Goal: Task Accomplishment & Management: Complete application form

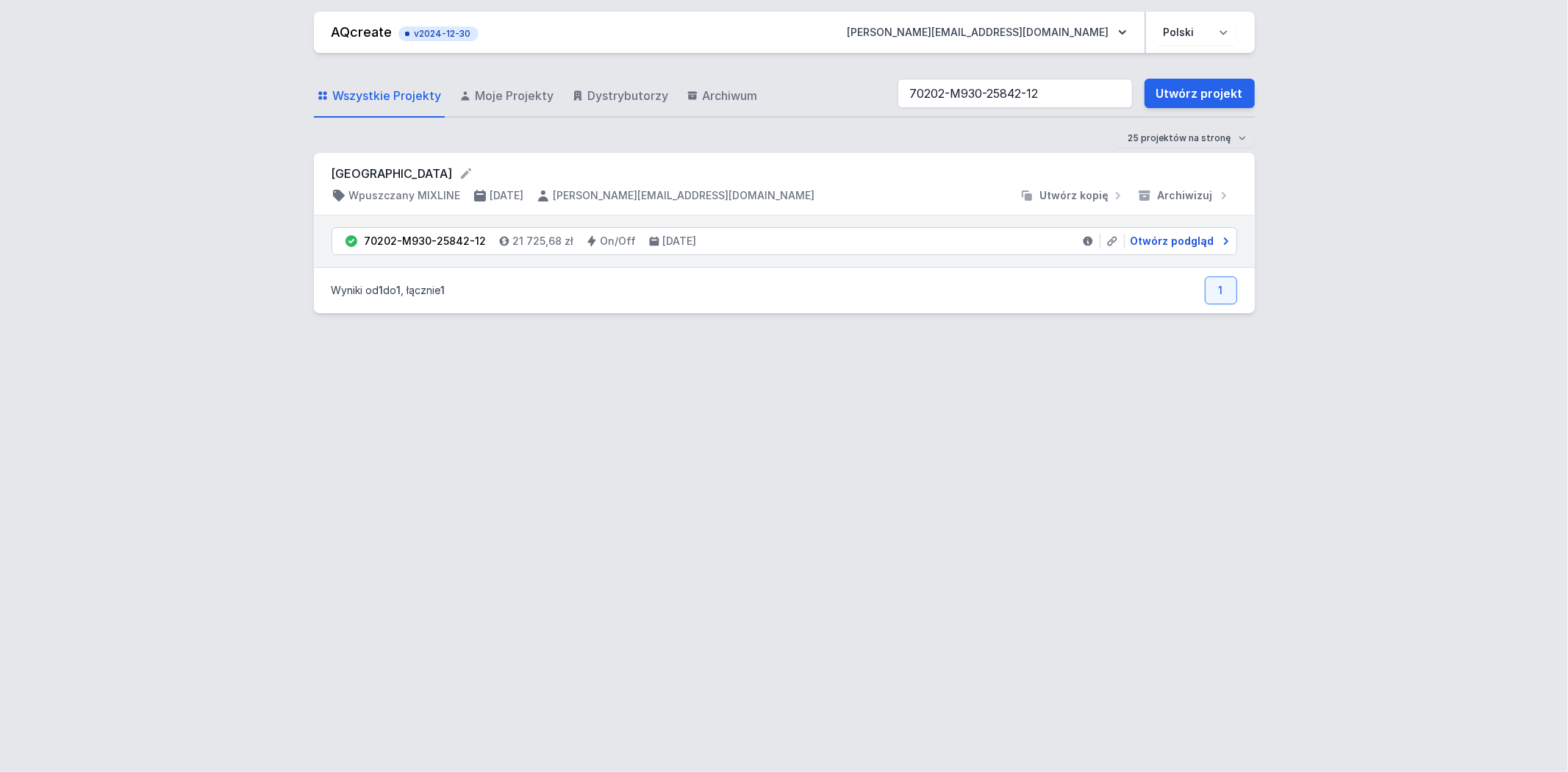
type input "70202-M930-25842-12"
click at [1134, 236] on span "Otwórz podgląd" at bounding box center [1173, 241] width 84 height 15
select select "3000"
select select "2"
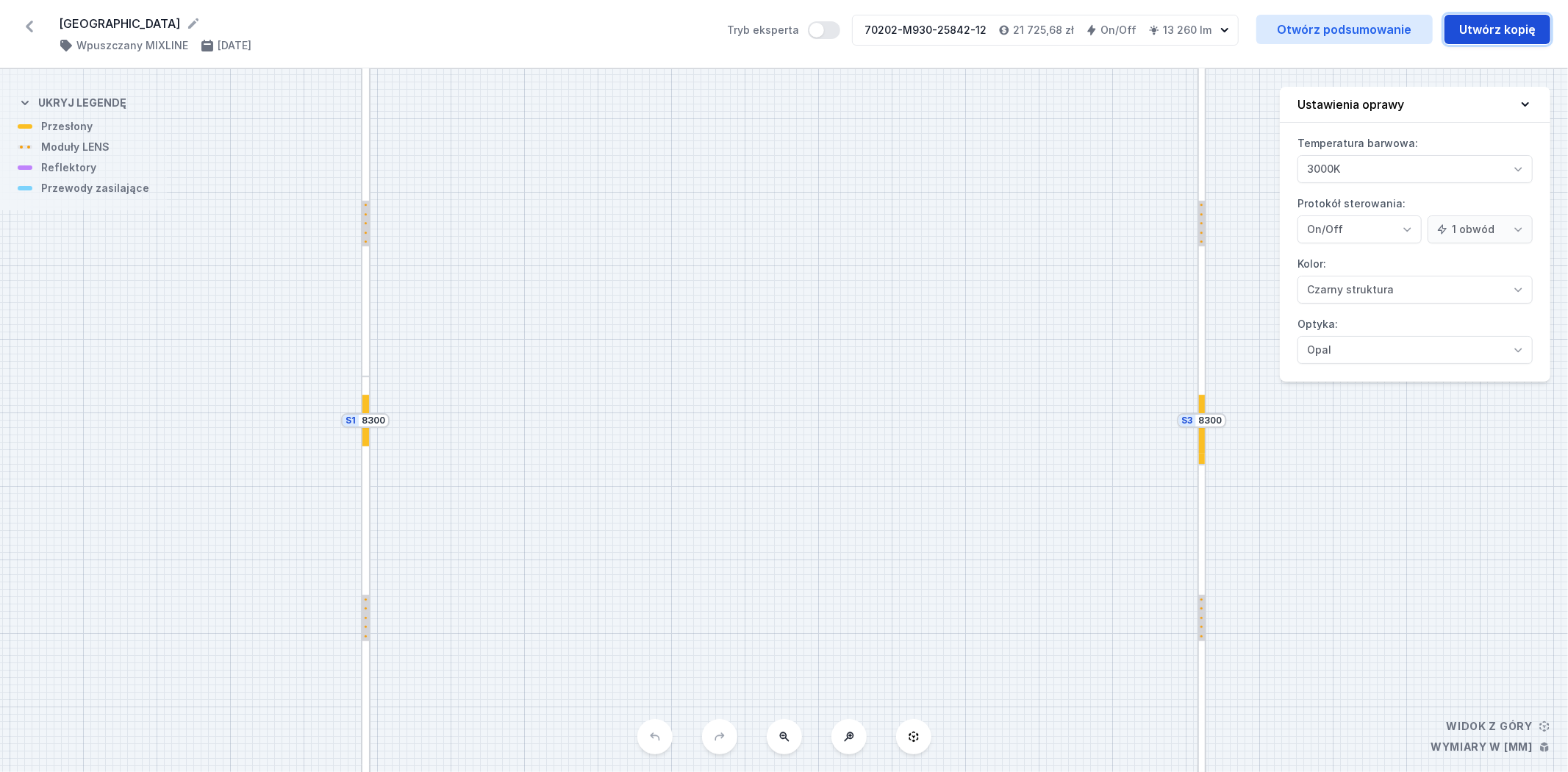
click at [1469, 43] on button "Utwórz kopię" at bounding box center [1497, 30] width 106 height 30
select select "3000"
select select "2"
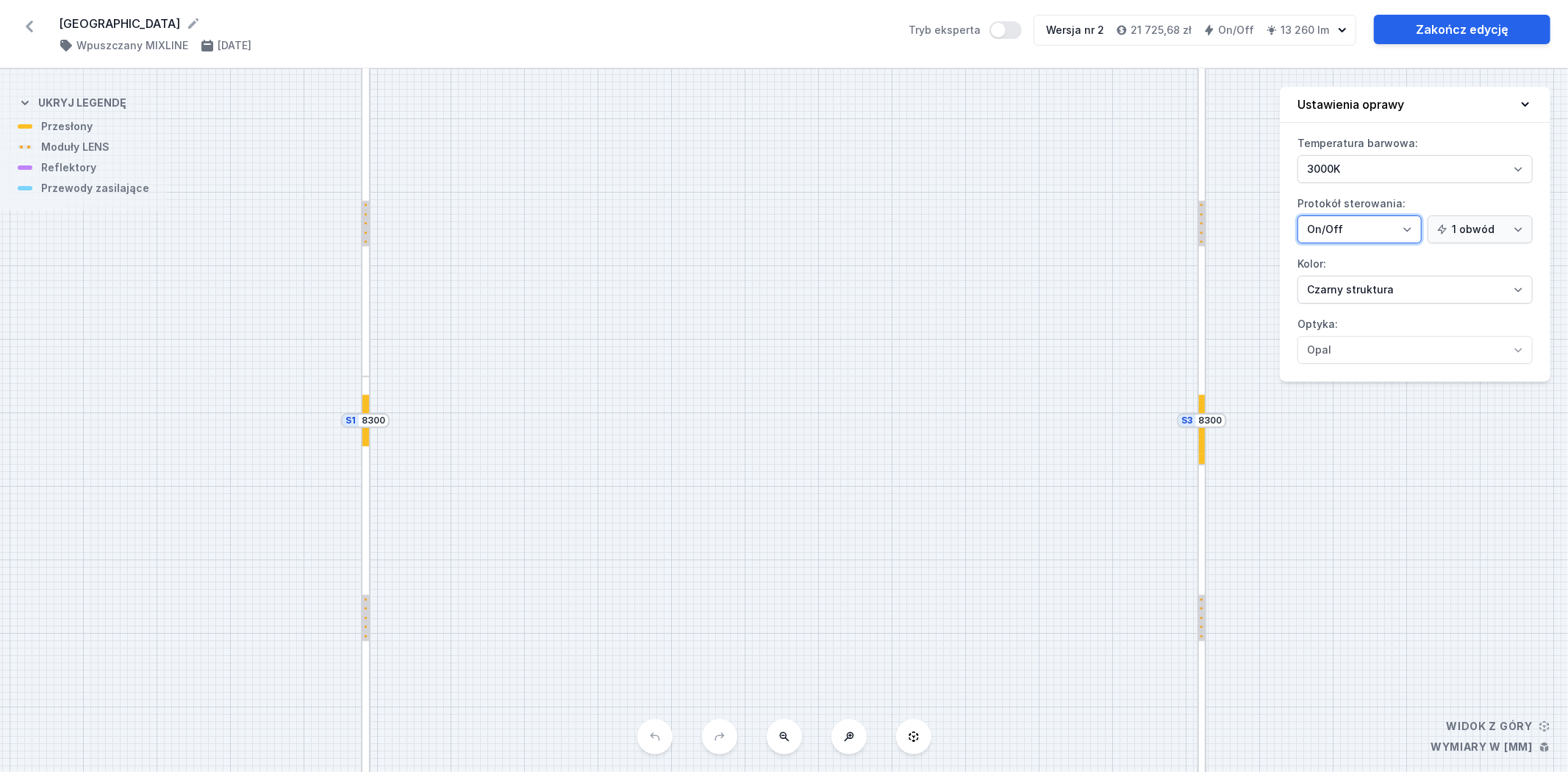
click at [1376, 241] on select "On/Off SwitchDIM DALI AQsmart" at bounding box center [1359, 229] width 124 height 28
select select "4"
click at [1298, 215] on select "On/Off SwitchDIM DALI AQsmart" at bounding box center [1359, 229] width 124 height 28
click at [1472, 220] on select "1 obwód 2 obwody" at bounding box center [1480, 229] width 105 height 28
select select "true"
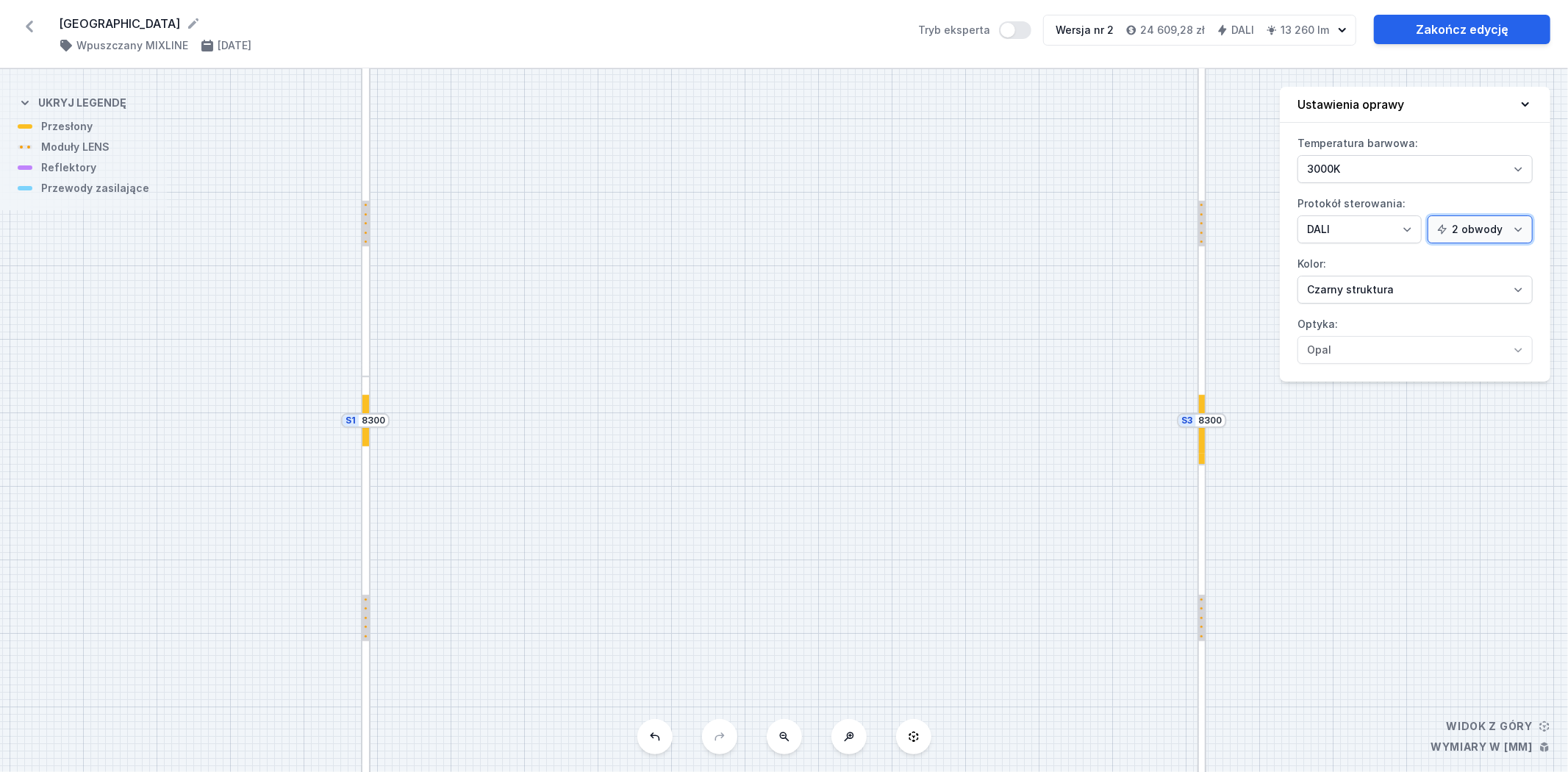
click at [1429, 215] on select "1 obwód 2 obwody" at bounding box center [1480, 229] width 105 height 28
click at [1468, 231] on select "1 obwód 2 obwody" at bounding box center [1480, 229] width 105 height 28
click at [1450, 202] on label "Protokół sterowania: On/Off SwitchDIM DALI AQsmart 1 obwód 2 obwody" at bounding box center [1415, 217] width 235 height 52
click at [1422, 215] on select "On/Off SwitchDIM DALI AQsmart" at bounding box center [1359, 229] width 124 height 28
click at [1444, 31] on link "Zakończ edycję" at bounding box center [1462, 30] width 177 height 30
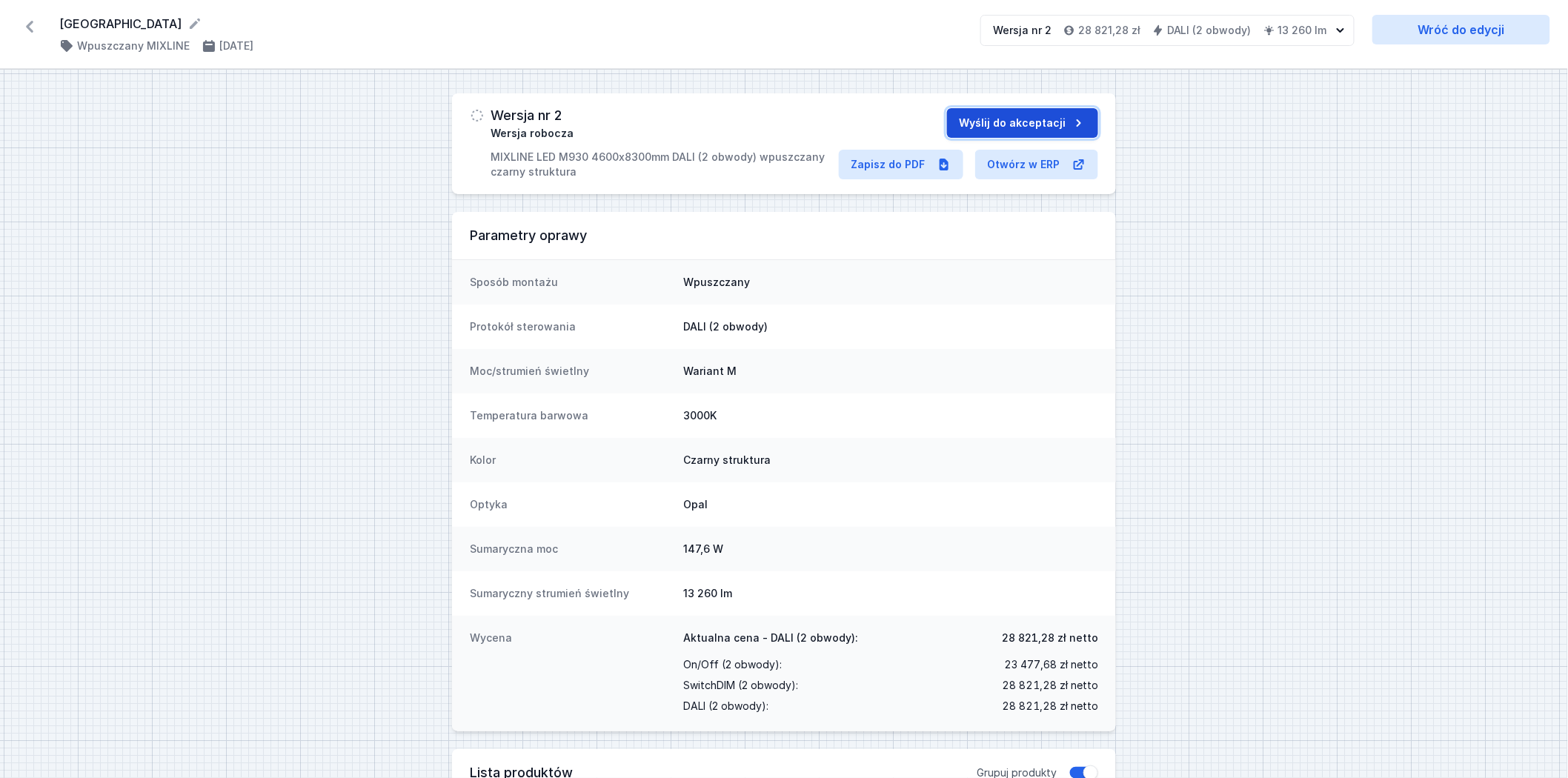
click at [1017, 128] on button "Wyślij do akceptacji" at bounding box center [1022, 123] width 151 height 30
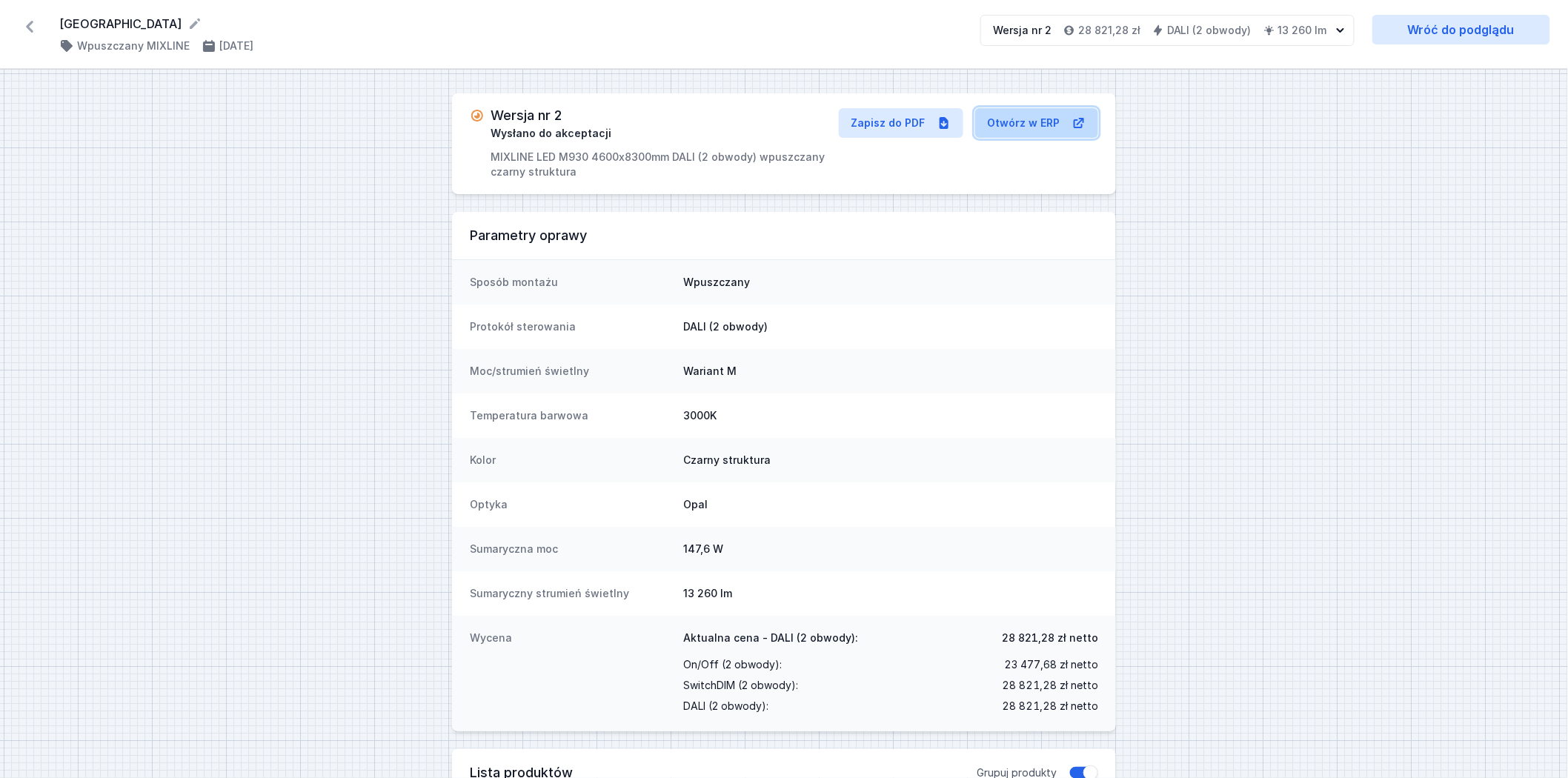
click at [1037, 122] on link "Otwórz w ERP" at bounding box center [1036, 123] width 123 height 30
click at [1426, 39] on link "Wróć do podglądu" at bounding box center [1461, 30] width 178 height 30
select select "3000"
select select "4"
select select "true"
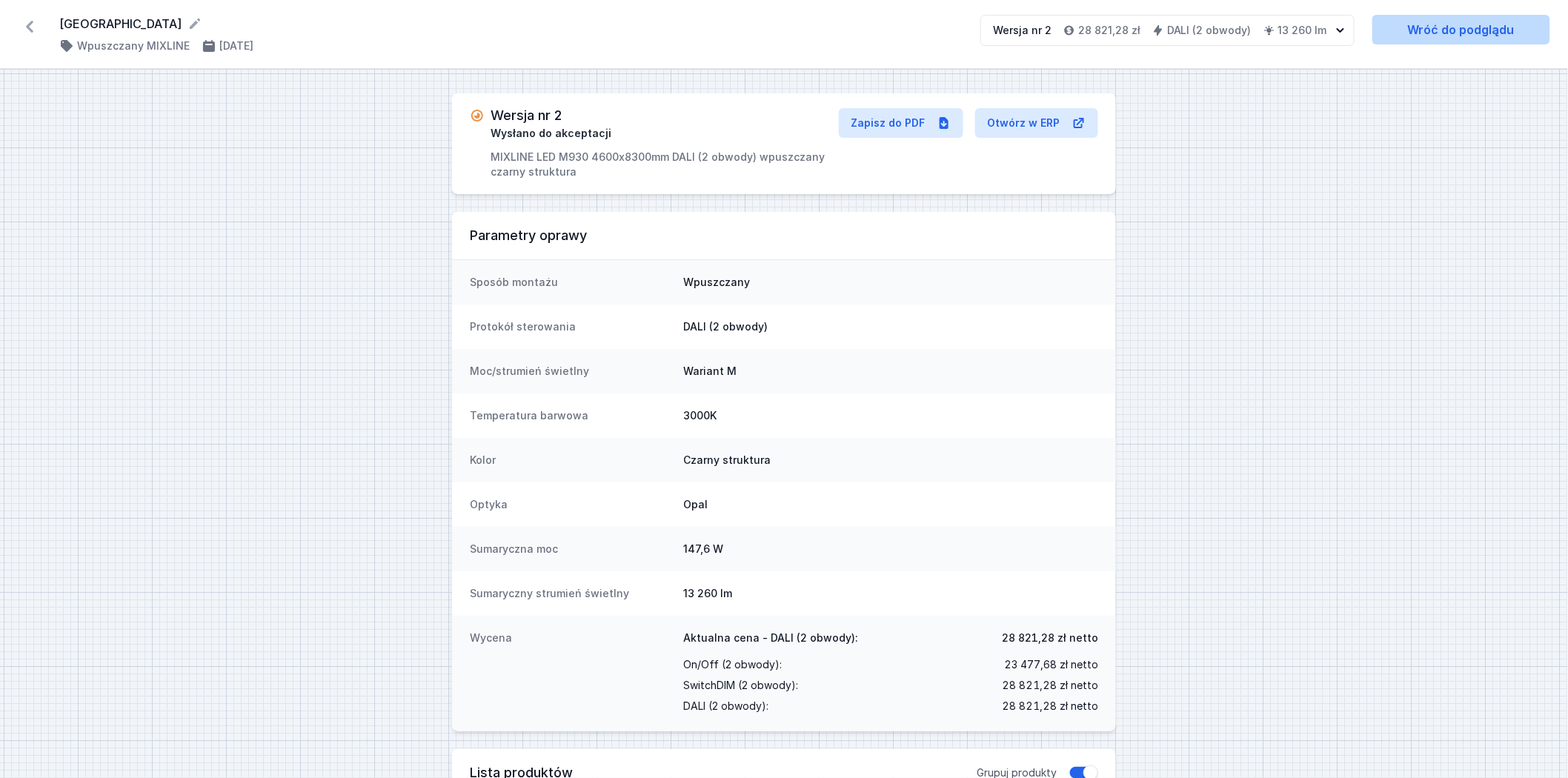
select select "2"
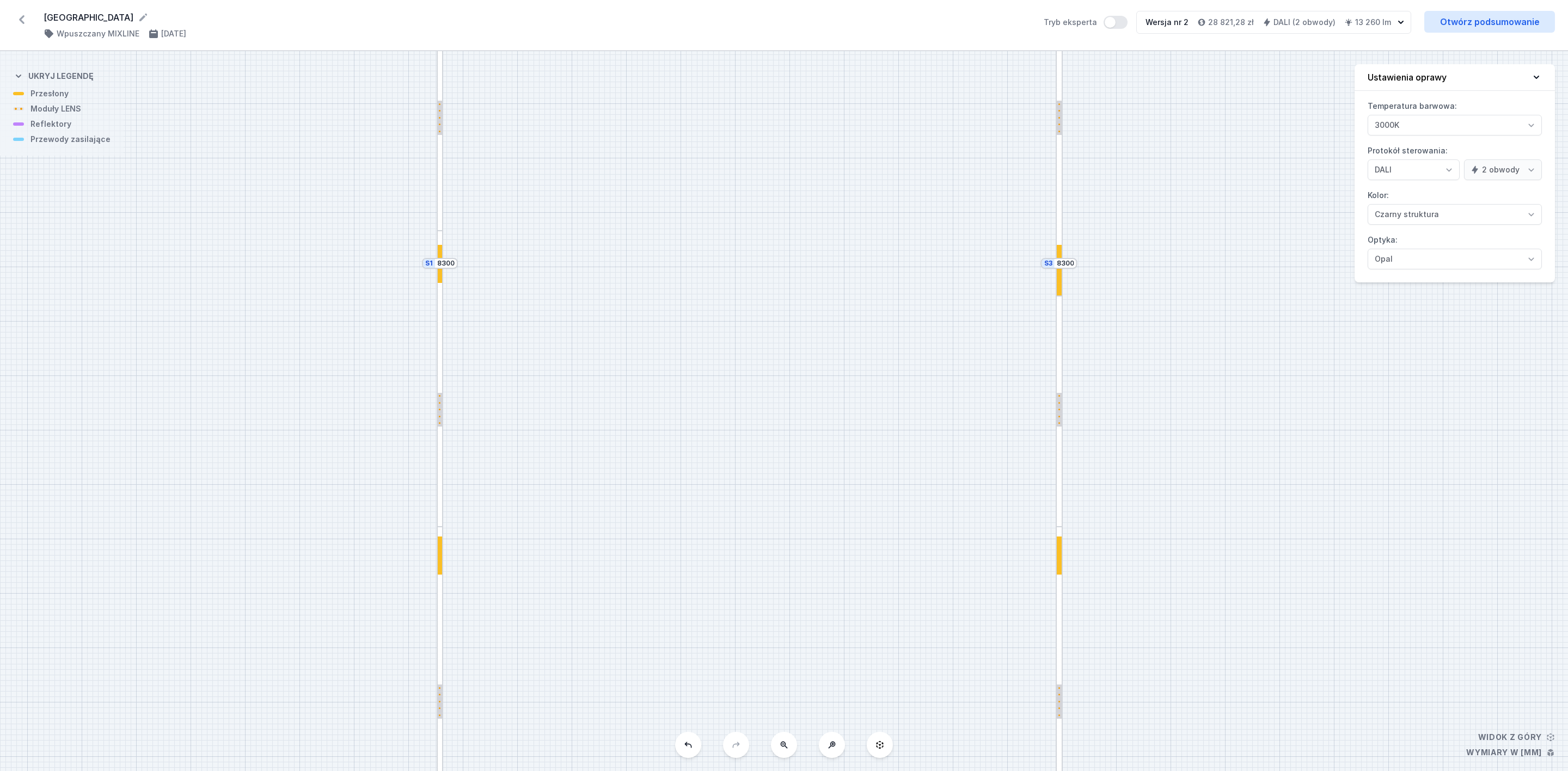
drag, startPoint x: 928, startPoint y: 357, endPoint x: 891, endPoint y: -16, distance: 374.8
click at [891, 0] on html "Potok Wielki ( 9109 /v 2 ) Wpuszczany MIXLINE [DATE] Tryb eksperta Wersja nr 2 …" at bounding box center [784, 385] width 1568 height 771
drag, startPoint x: 786, startPoint y: 172, endPoint x: 807, endPoint y: 505, distance: 333.7
click at [807, 505] on div "S4 4600 S3 8300 S2 4600 S1 8300" at bounding box center [784, 411] width 1568 height 720
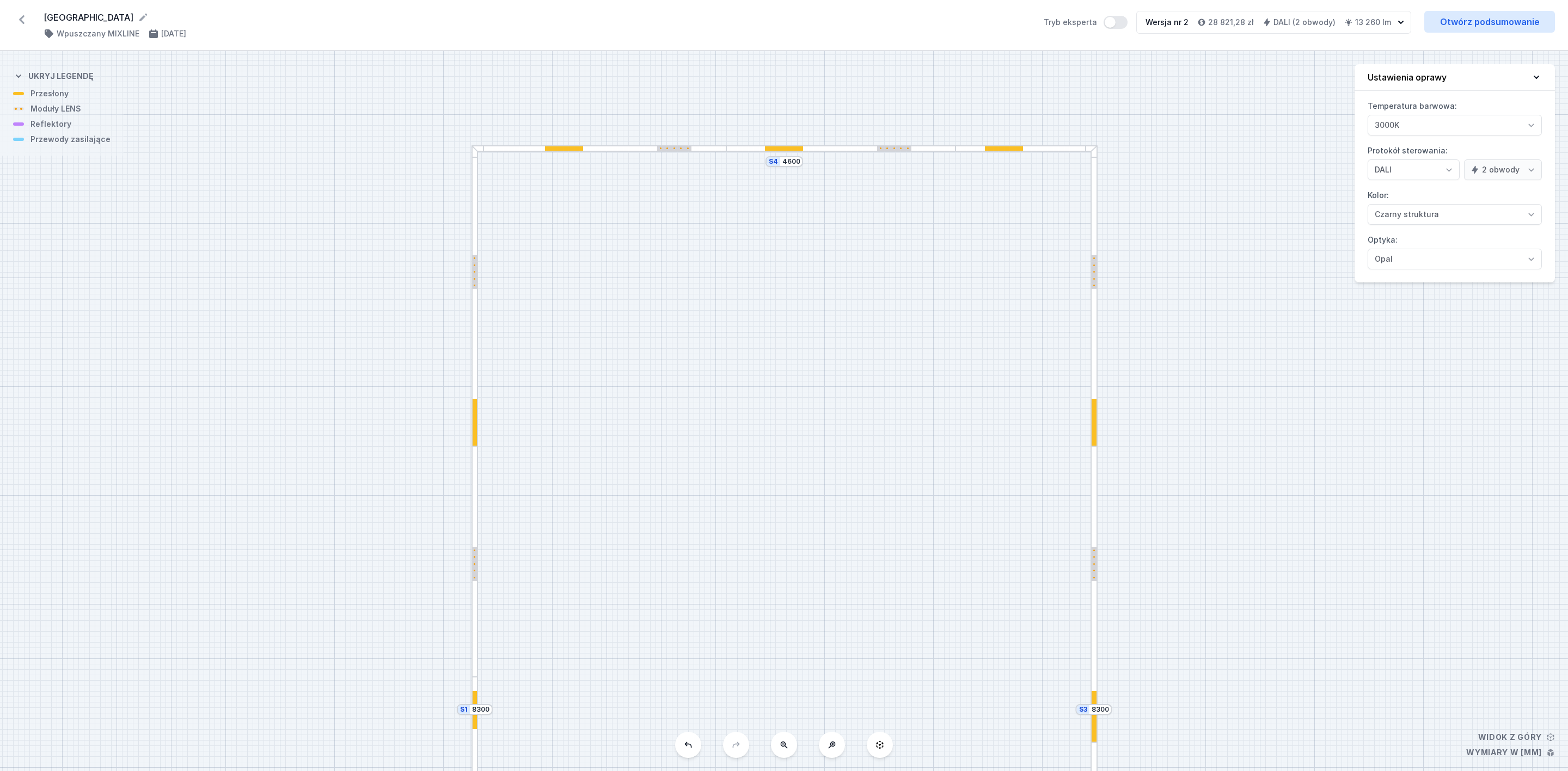
drag, startPoint x: 806, startPoint y: 485, endPoint x: 799, endPoint y: 580, distance: 95.3
click at [800, 571] on div "S4 4600 S3 8300 S2 4600 S1 8300" at bounding box center [784, 411] width 1568 height 720
